Goal: Transaction & Acquisition: Purchase product/service

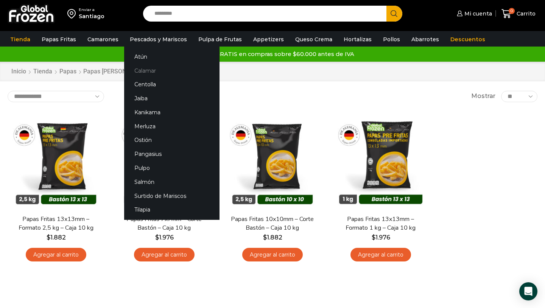
click at [145, 67] on link "Calamar" at bounding box center [171, 71] width 95 height 14
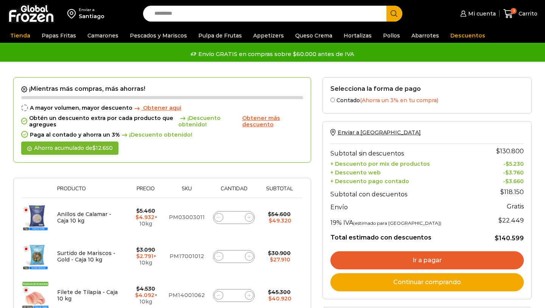
scroll to position [73, 0]
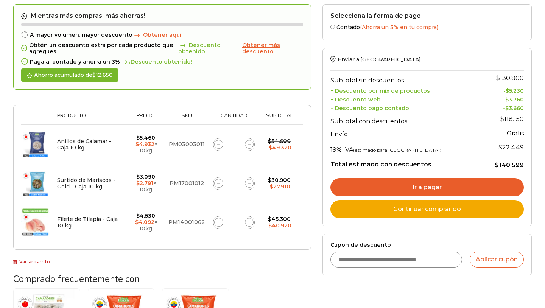
click at [251, 222] on span at bounding box center [249, 222] width 9 height 9
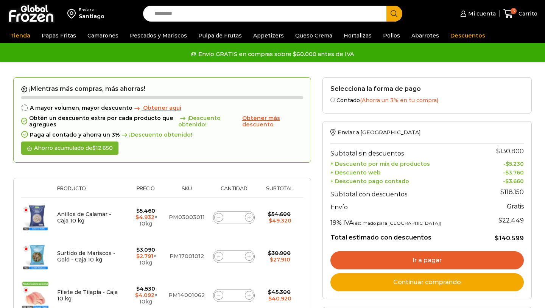
scroll to position [0, 0]
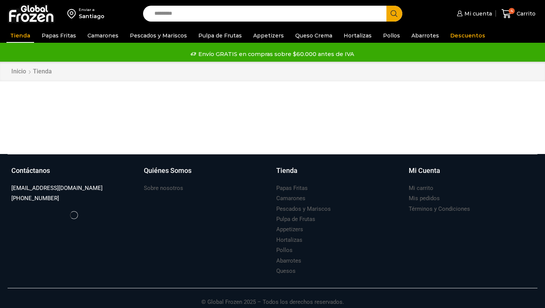
click at [284, 0] on div "Enviar a [GEOGRAPHIC_DATA] Search input Search Mi cuenta Pedidos" at bounding box center [272, 13] width 541 height 27
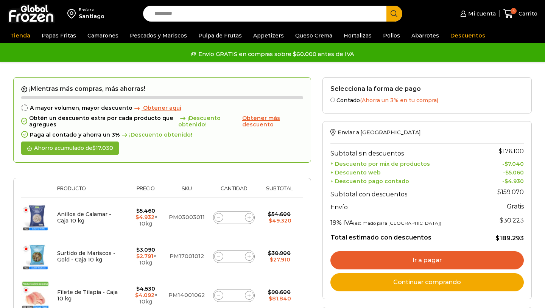
scroll to position [62, 0]
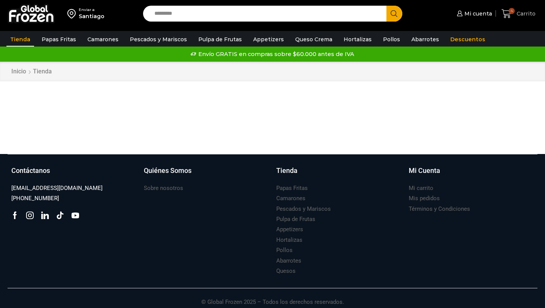
click at [514, 17] on span "4" at bounding box center [508, 14] width 13 height 10
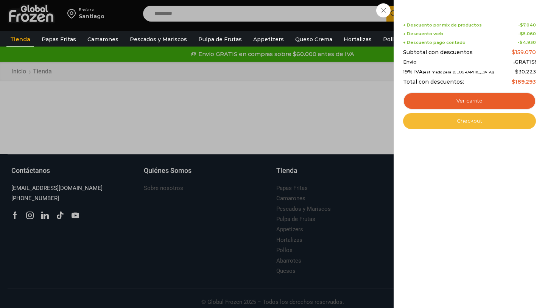
click at [489, 122] on link "Checkout" at bounding box center [469, 121] width 133 height 16
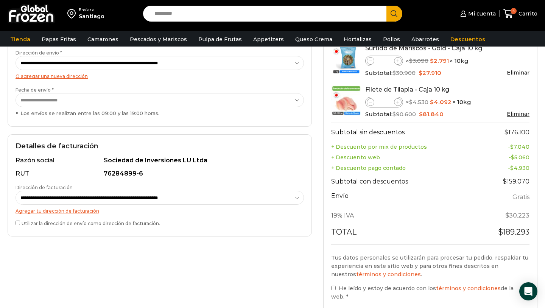
scroll to position [131, 0]
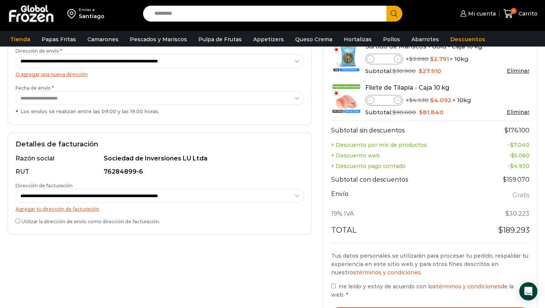
click at [335, 287] on label "He leído y estoy de acuerdo con los términos y condiciones de la web. *" at bounding box center [430, 290] width 198 height 17
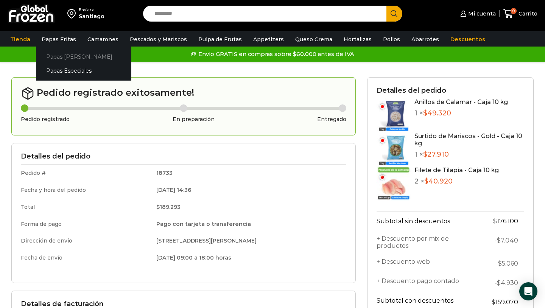
click at [64, 55] on link "Papas [PERSON_NAME]" at bounding box center [83, 57] width 95 height 14
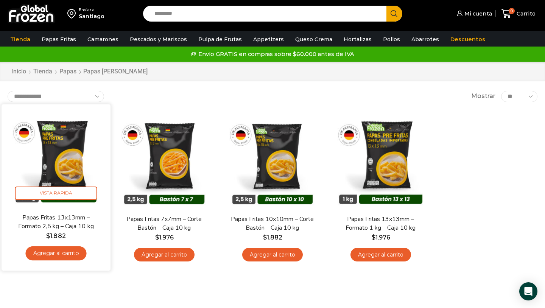
click at [67, 165] on img at bounding box center [56, 159] width 98 height 98
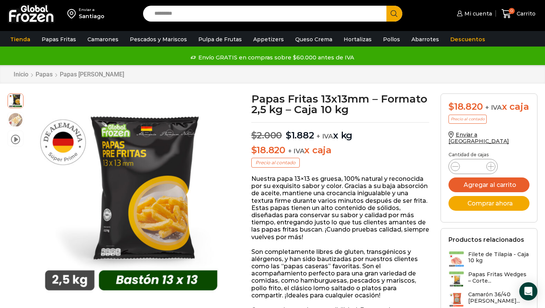
click at [480, 170] on input "*" at bounding box center [473, 166] width 14 height 11
type input "**"
click at [515, 171] on div "Papas Fritas 13x13mm - Formato 2,5 kg - Caja 10 kg cantidad **" at bounding box center [489, 166] width 81 height 14
click at [498, 190] on button "Agregar al carrito" at bounding box center [489, 185] width 81 height 15
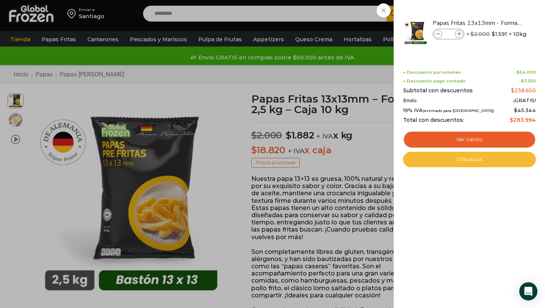
click at [485, 161] on link "Checkout" at bounding box center [469, 160] width 133 height 16
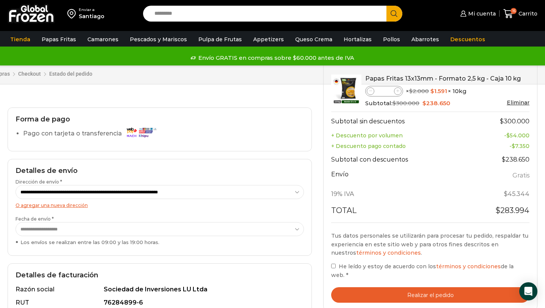
scroll to position [139, 0]
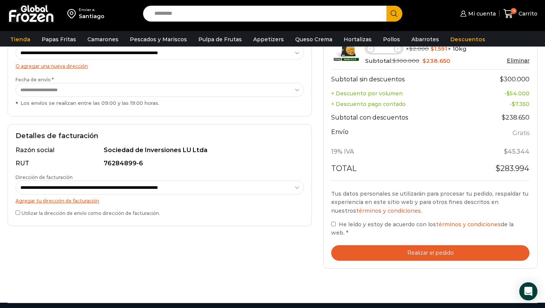
click at [368, 254] on button "Realizar el pedido" at bounding box center [430, 253] width 198 height 16
